Goal: Communication & Community: Ask a question

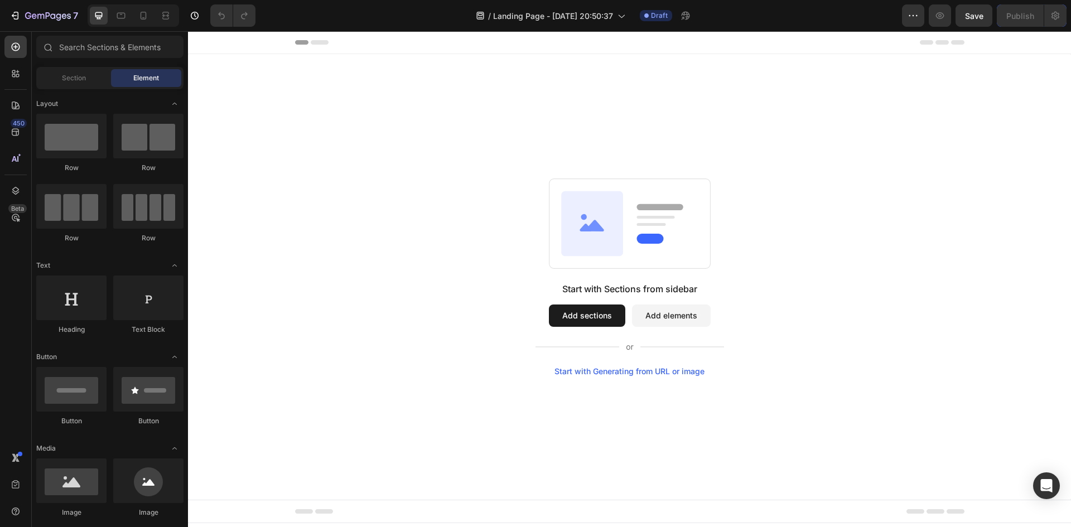
click at [586, 323] on button "Add sections" at bounding box center [587, 315] width 76 height 22
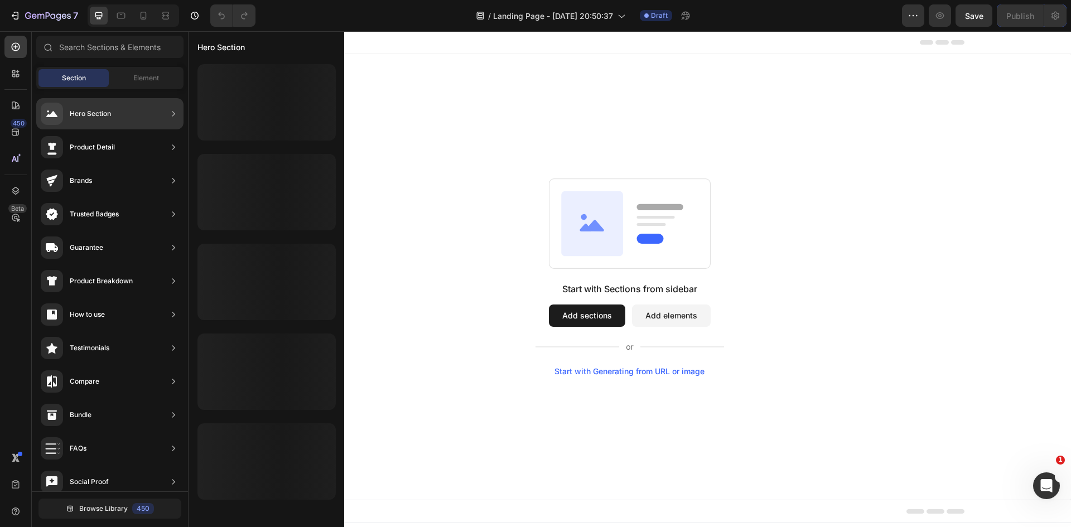
click at [96, 121] on div "Hero Section" at bounding box center [76, 114] width 70 height 22
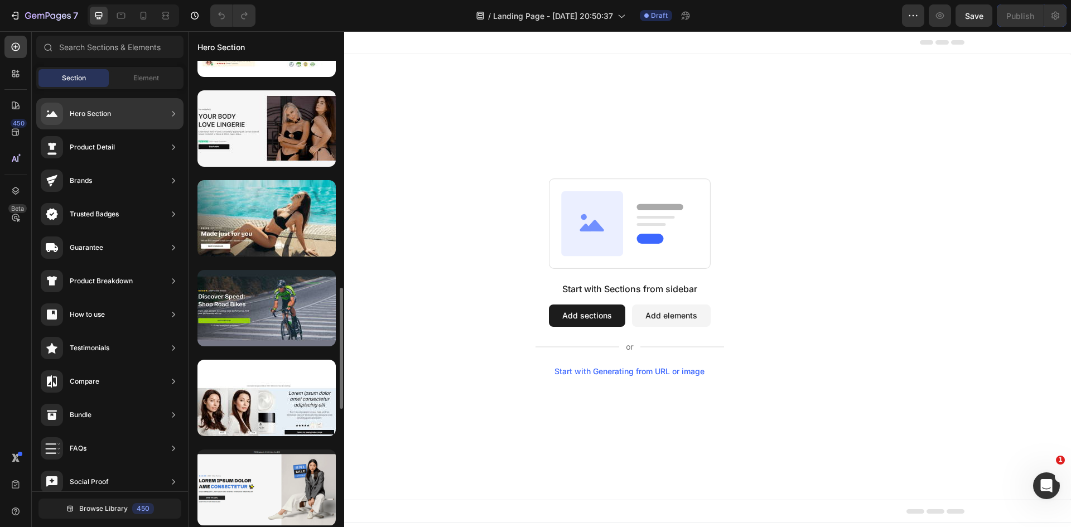
scroll to position [983, 0]
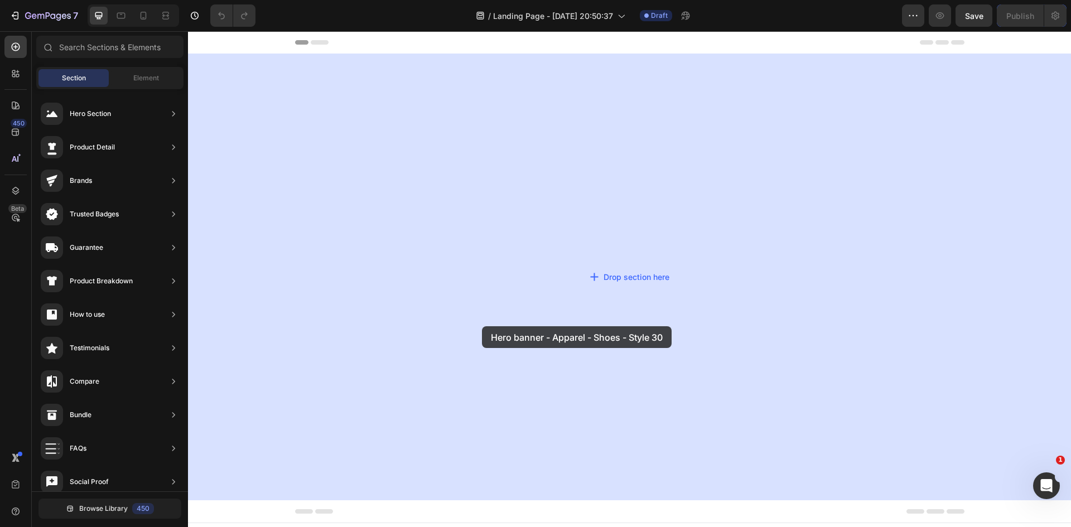
drag, startPoint x: 434, startPoint y: 411, endPoint x: 366, endPoint y: 361, distance: 84.2
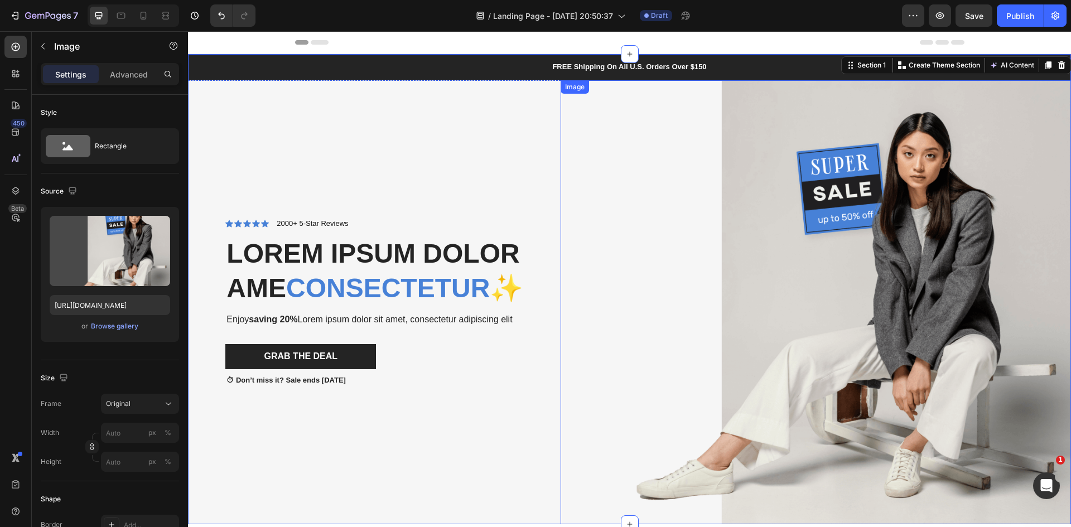
click at [750, 243] on img at bounding box center [815, 302] width 510 height 444
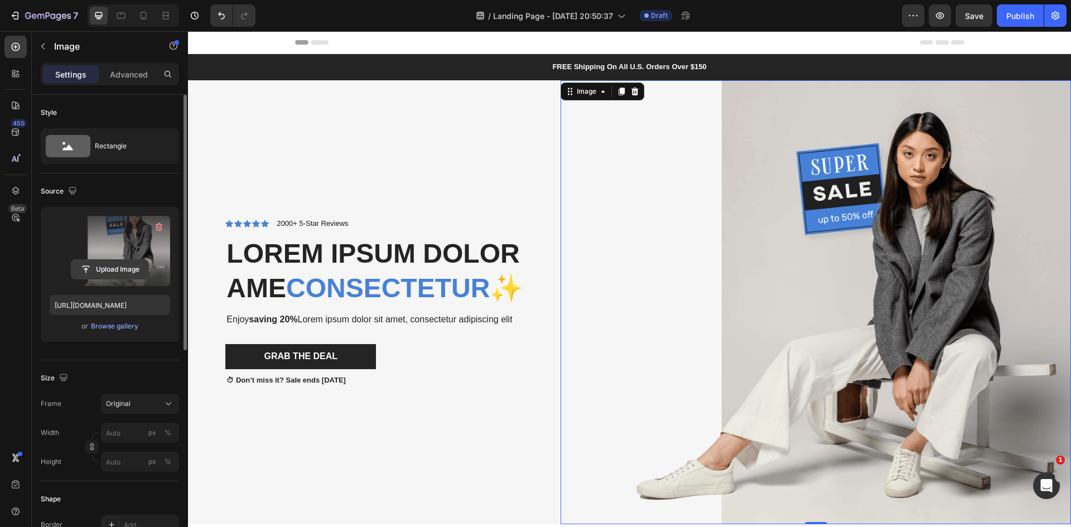
click at [122, 268] on input "file" at bounding box center [109, 269] width 77 height 19
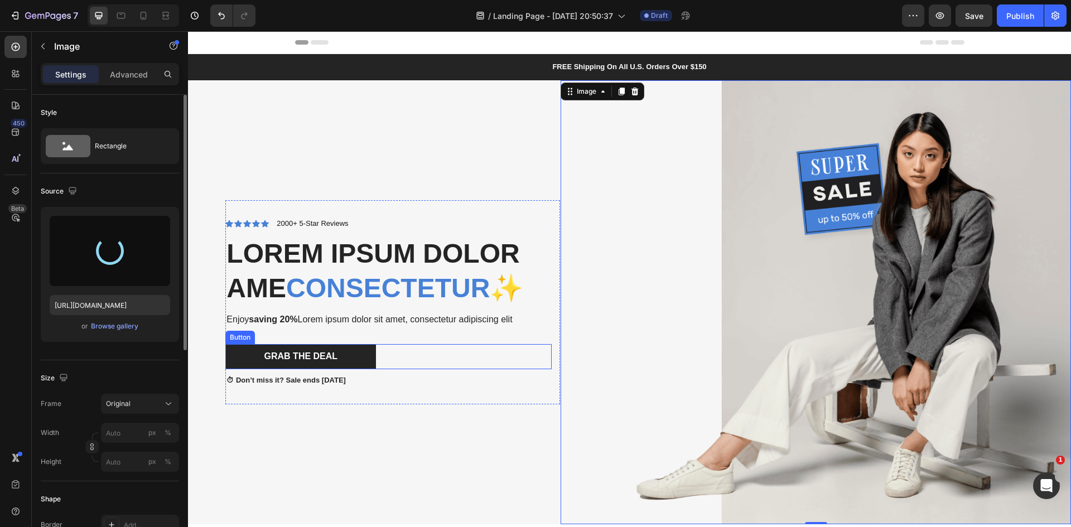
type input "[URL][DOMAIN_NAME]"
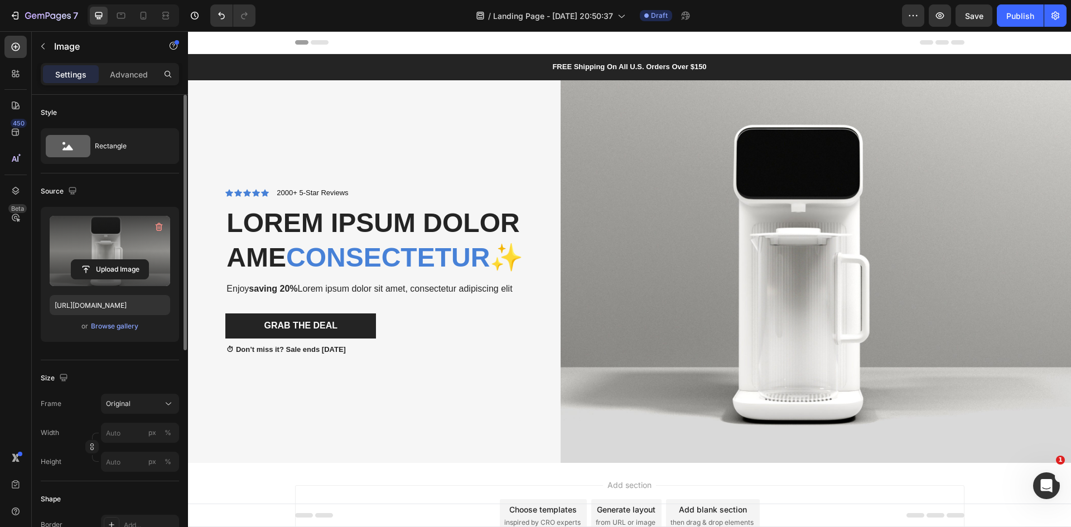
click at [810, 485] on div "Add section Choose templates inspired by CRO experts Generate layout from URL o…" at bounding box center [629, 515] width 669 height 61
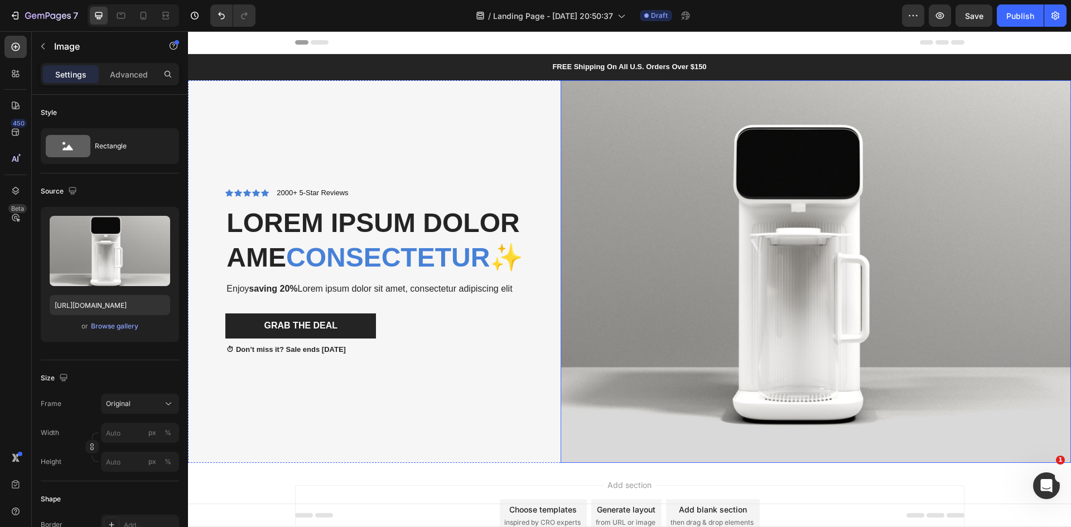
click at [570, 199] on img at bounding box center [815, 271] width 510 height 383
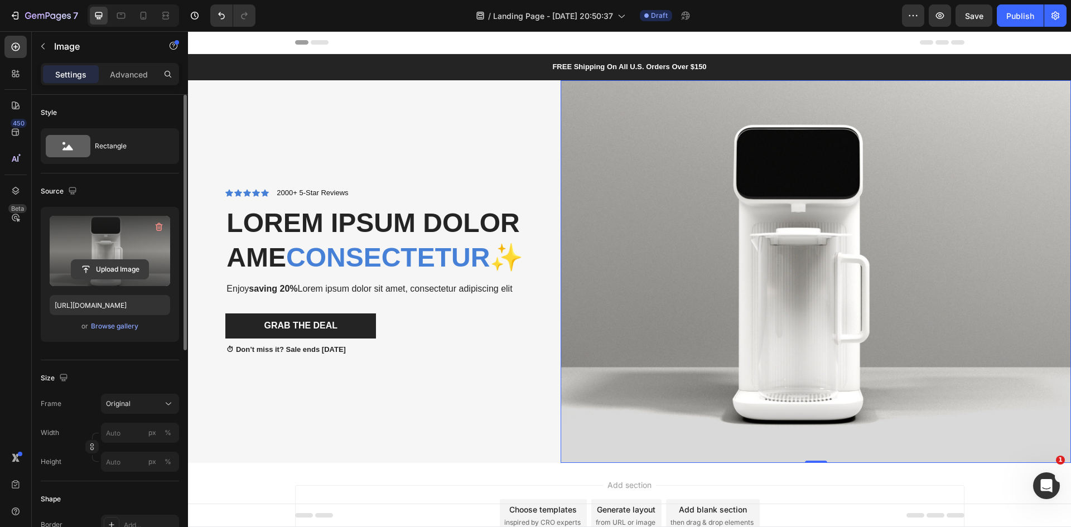
click at [104, 270] on input "file" at bounding box center [109, 269] width 77 height 19
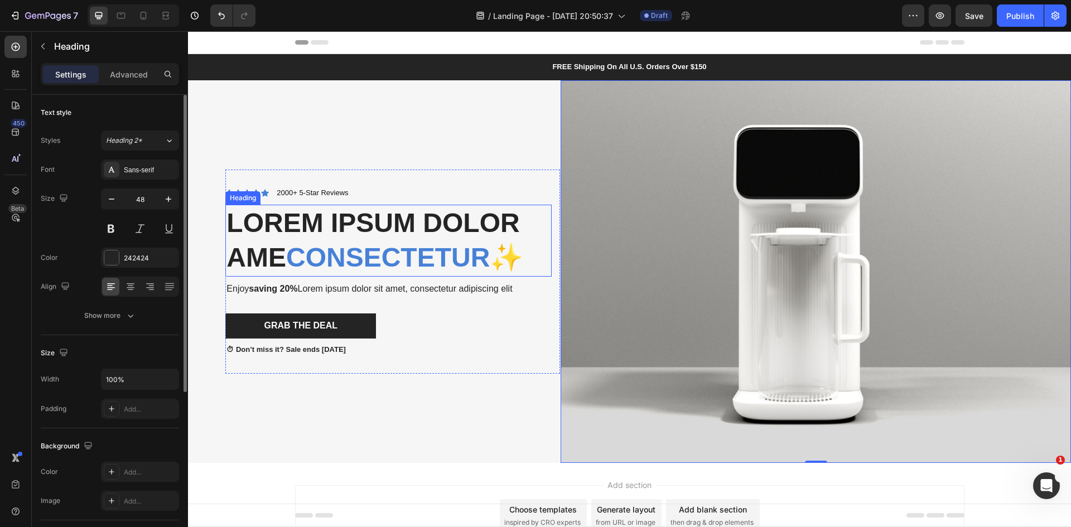
click at [387, 243] on span "consectetur" at bounding box center [388, 258] width 204 height 30
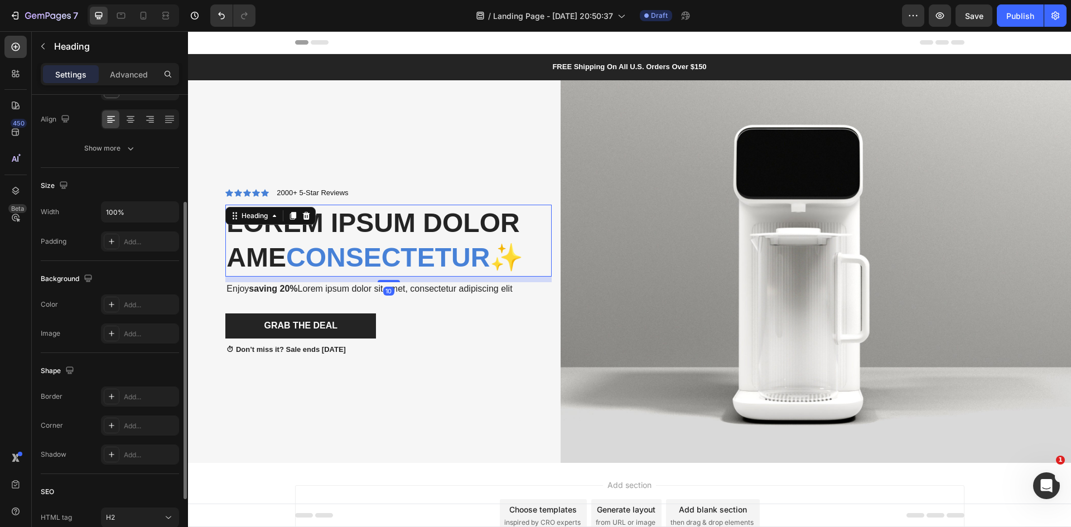
scroll to position [260, 0]
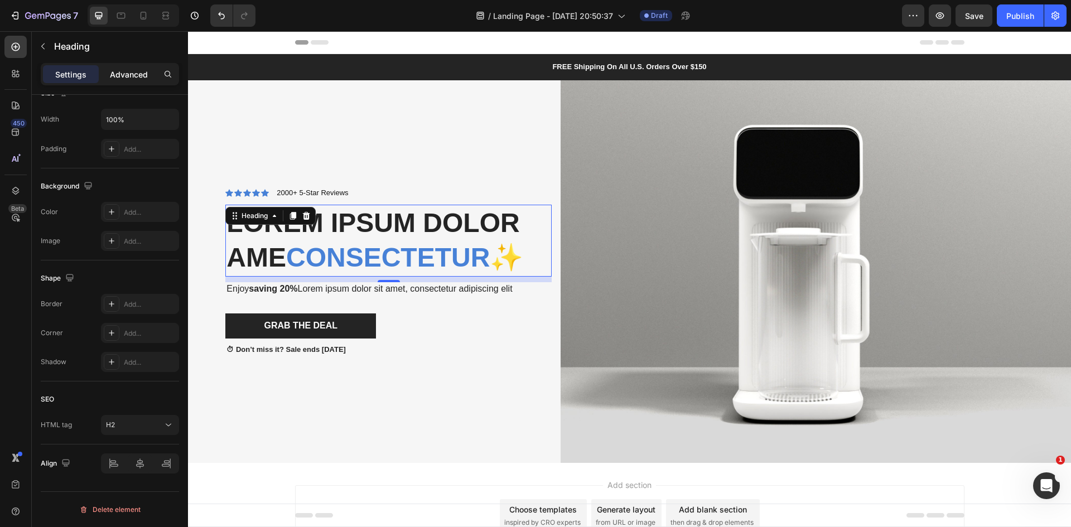
click at [137, 79] on p "Advanced" at bounding box center [129, 75] width 38 height 12
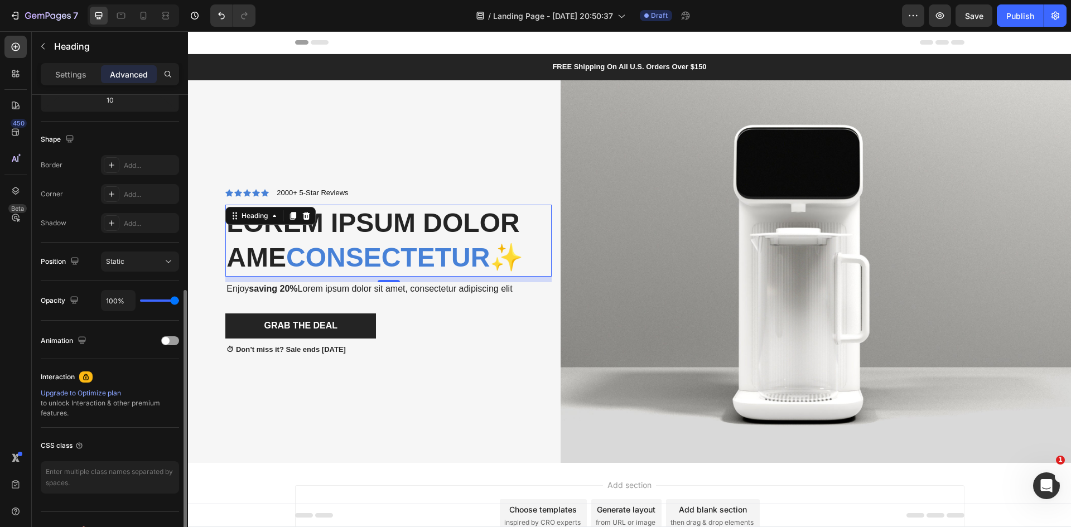
scroll to position [280, 0]
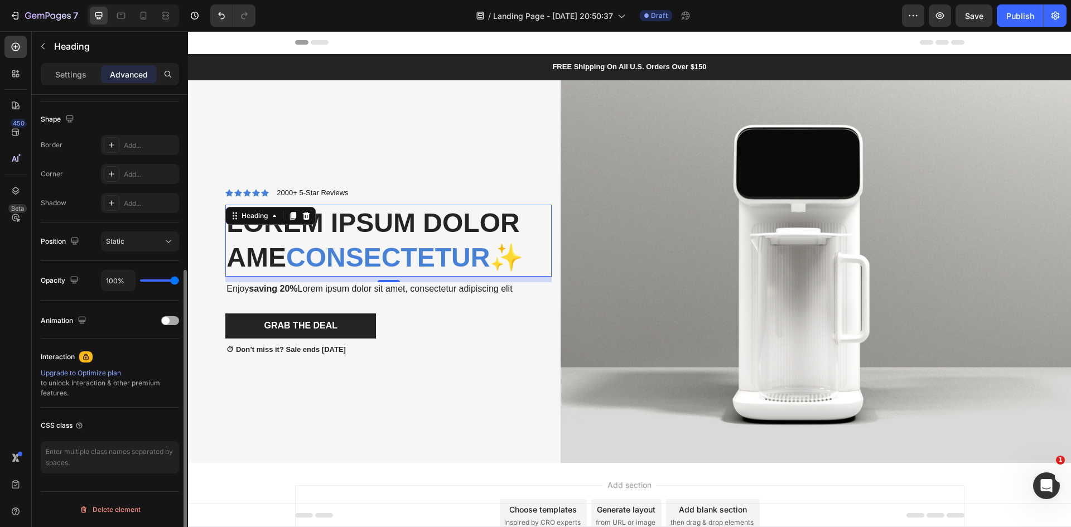
click at [168, 325] on div "Animation" at bounding box center [110, 321] width 138 height 18
click at [169, 319] on span at bounding box center [166, 321] width 8 height 8
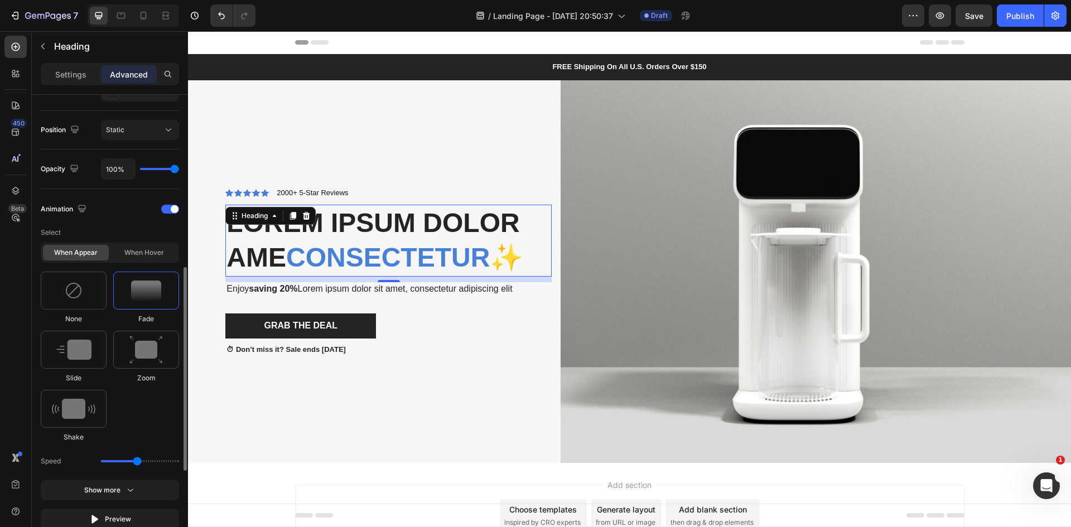
scroll to position [447, 0]
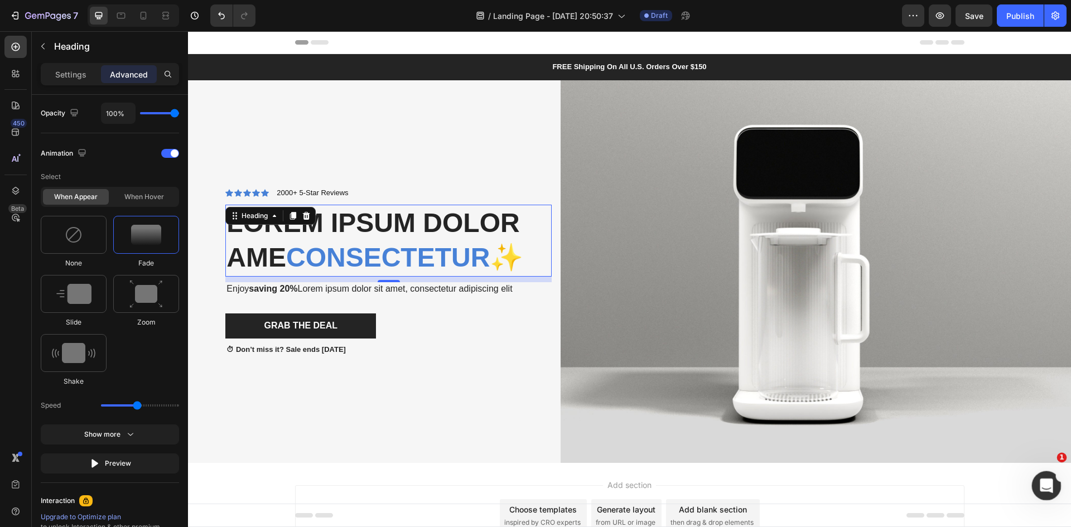
click at [1041, 482] on icon "Open Intercom Messenger" at bounding box center [1045, 484] width 18 height 18
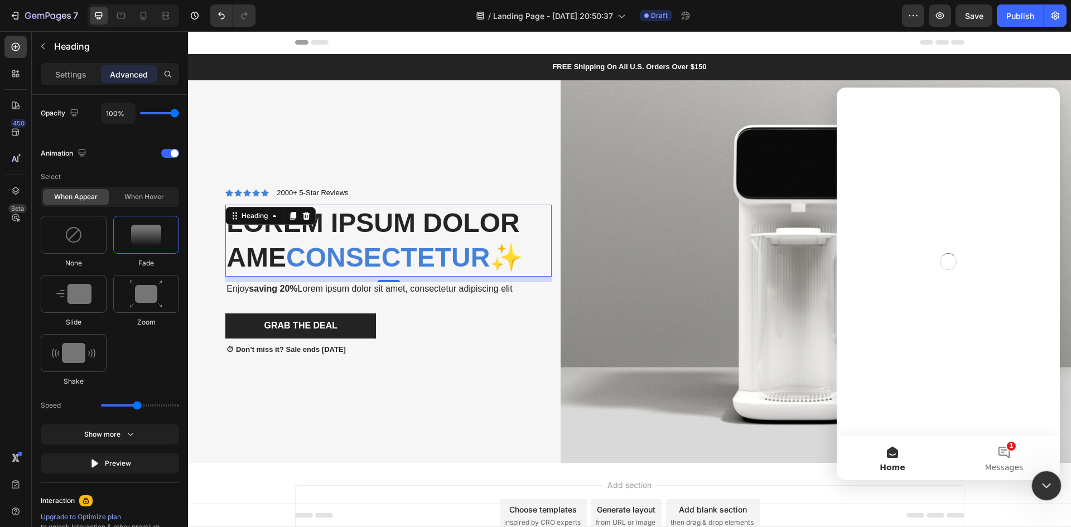
scroll to position [0, 0]
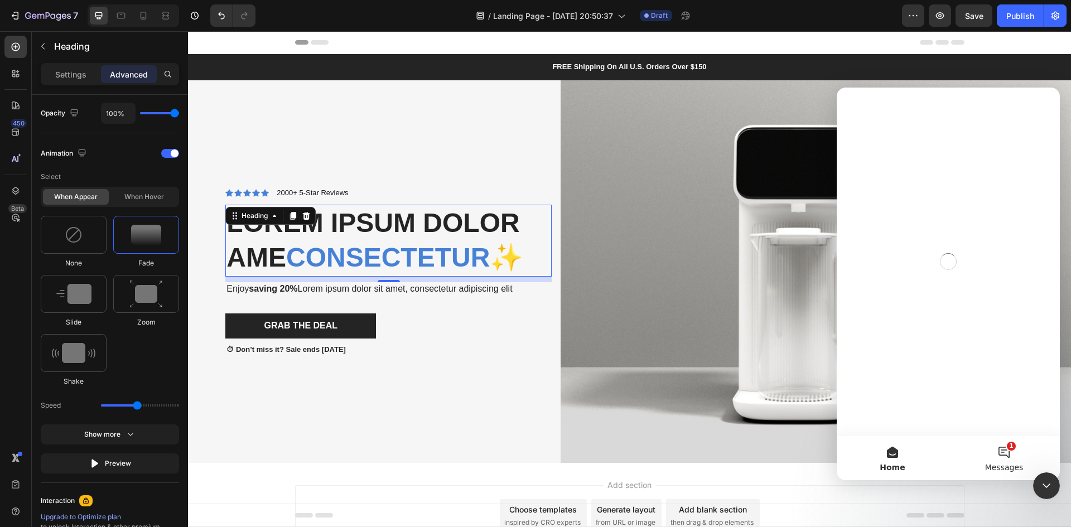
click at [1008, 459] on button "1 Messages" at bounding box center [1004, 458] width 112 height 45
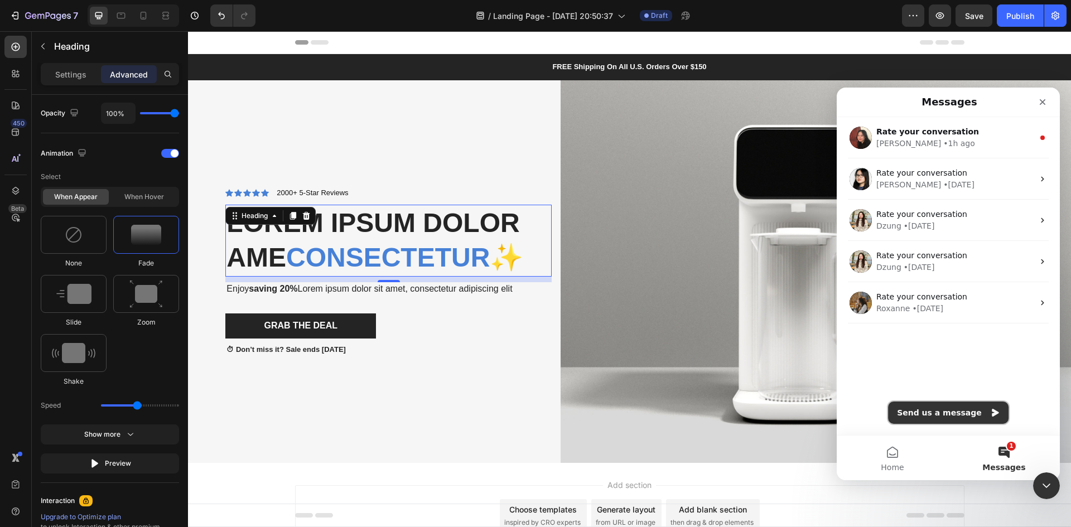
click at [954, 418] on button "Send us a message" at bounding box center [948, 413] width 120 height 22
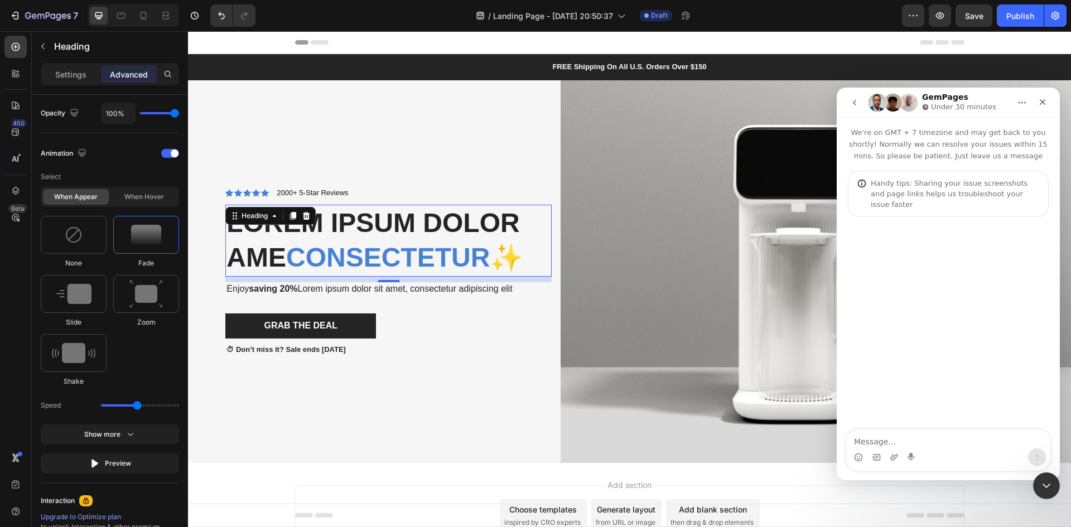
click at [873, 445] on textarea "Message…" at bounding box center [948, 438] width 204 height 19
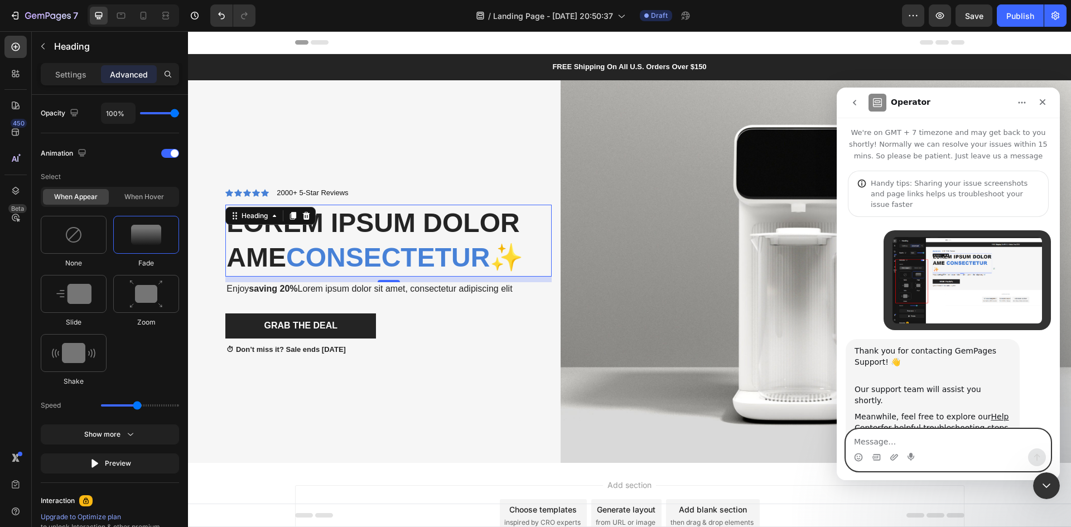
scroll to position [29, 0]
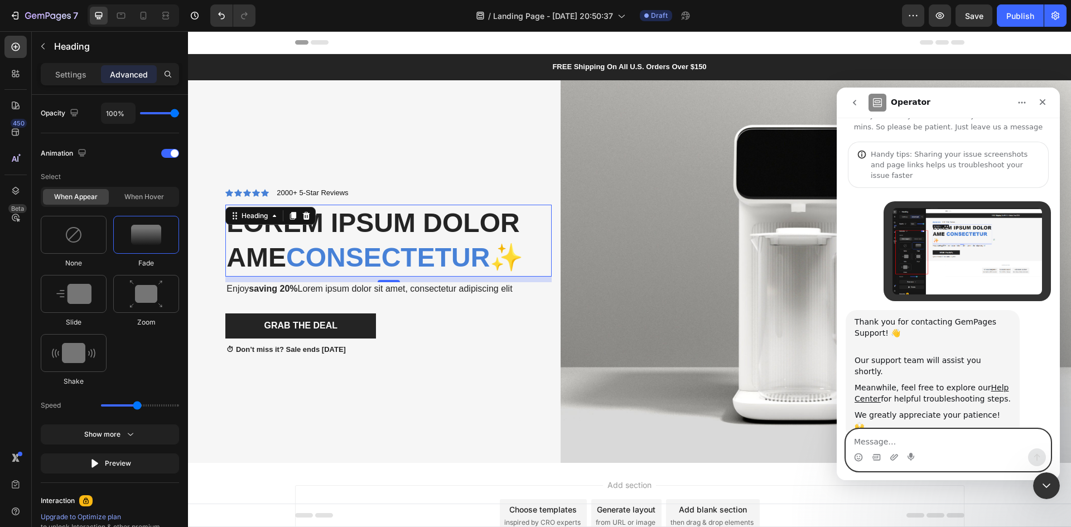
click at [883, 438] on textarea "Message…" at bounding box center [948, 438] width 204 height 19
click at [876, 438] on textarea "Message…" at bounding box center [948, 438] width 204 height 19
paste textarea "o"
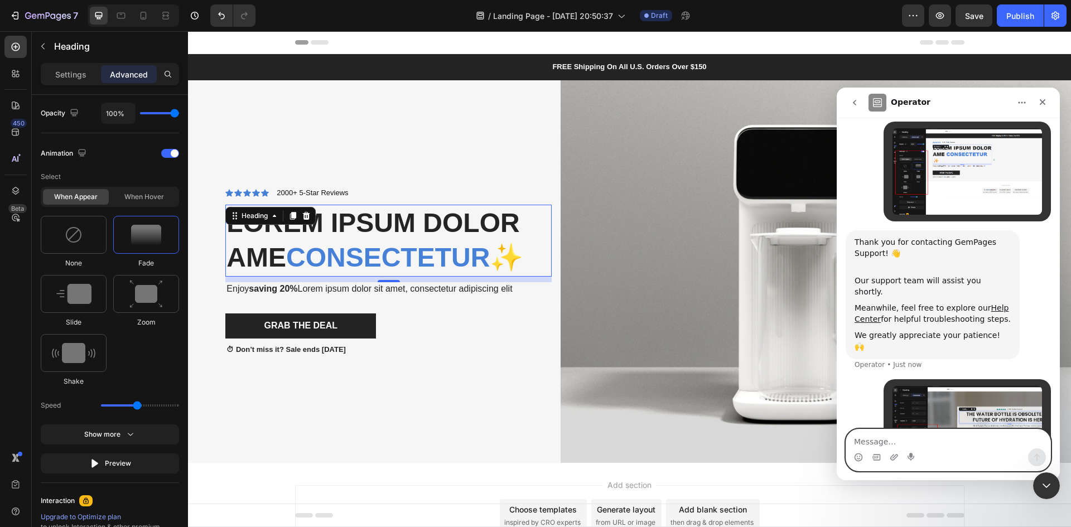
scroll to position [136, 0]
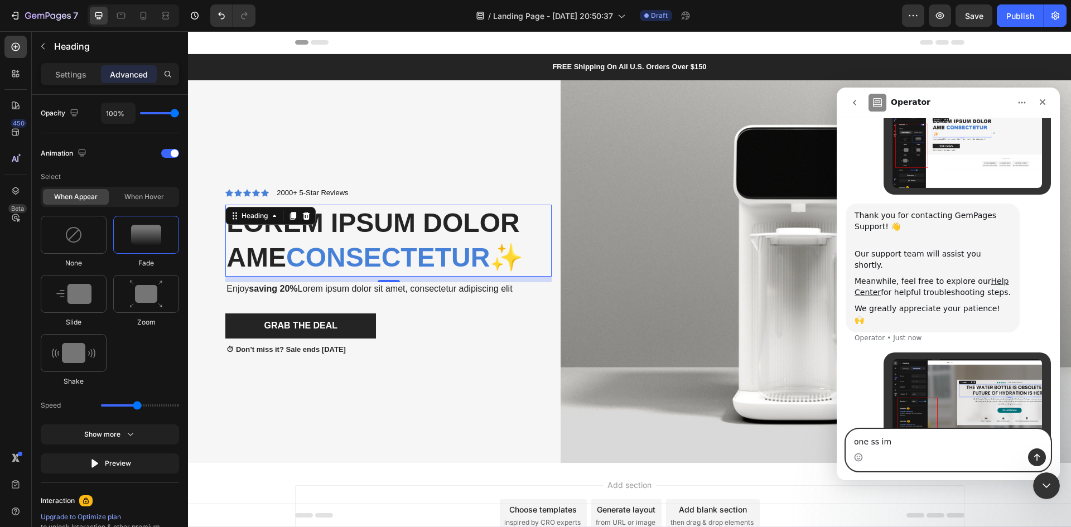
click at [897, 443] on textarea "one ss im" at bounding box center [948, 438] width 204 height 19
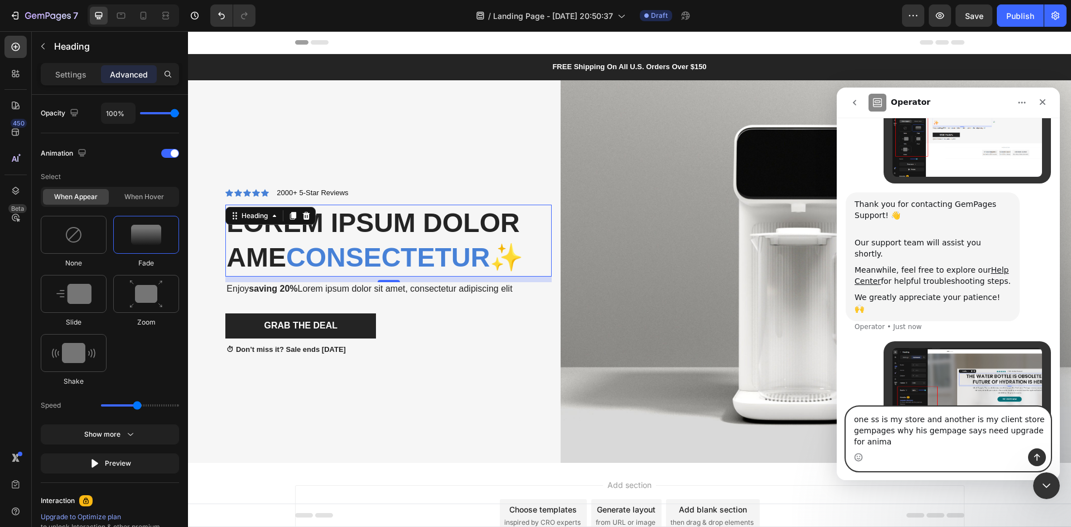
scroll to position [158, 0]
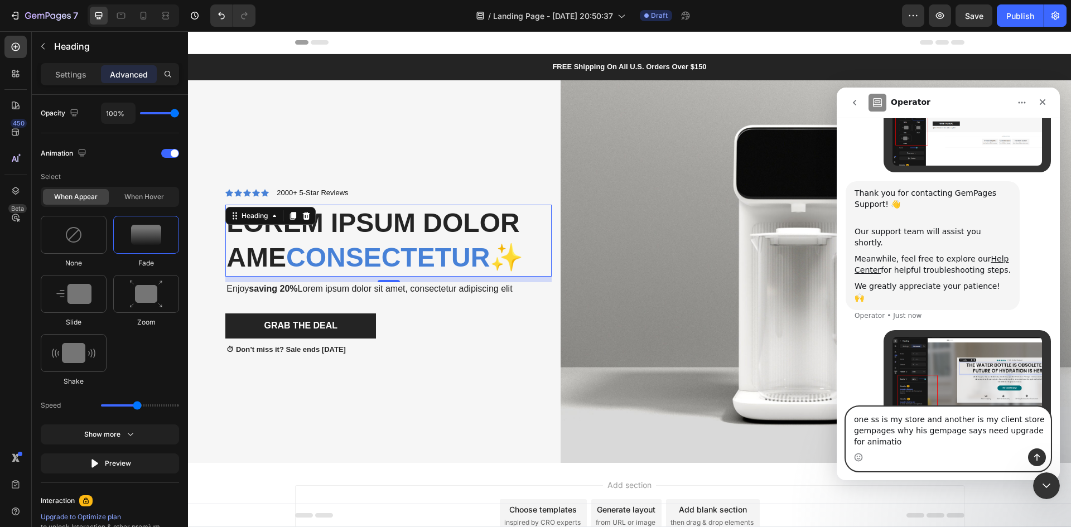
type textarea "one ss is my store and another is my client store gempages why his gempage says…"
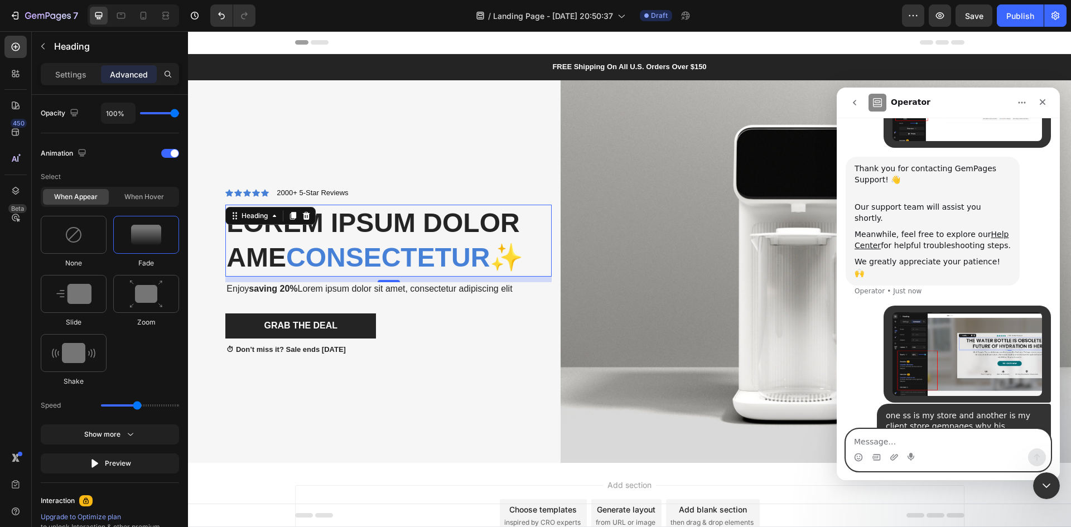
type textarea "?"
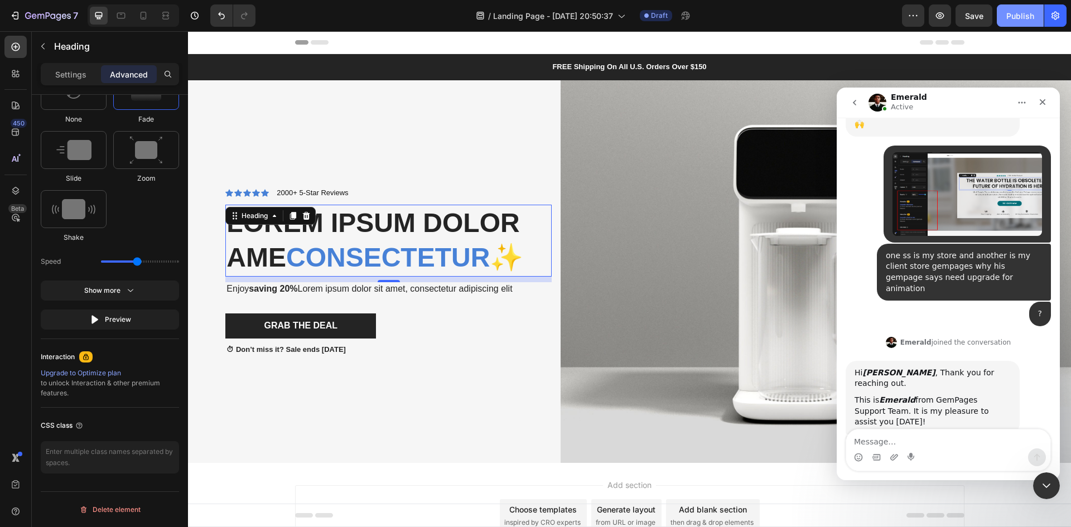
scroll to position [331, 0]
